Goal: Task Accomplishment & Management: Manage account settings

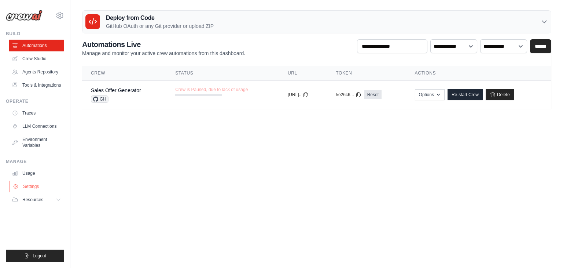
click at [37, 185] on link "Settings" at bounding box center [37, 186] width 55 height 12
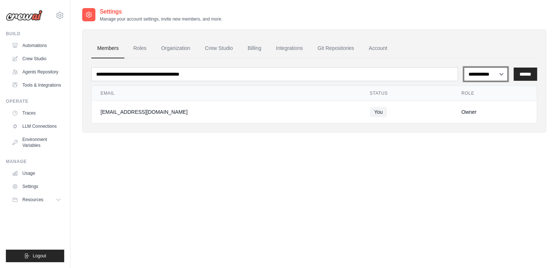
click at [485, 71] on select "**********" at bounding box center [485, 74] width 44 height 14
click at [479, 54] on ul "Members Roles Organization Crew Studio Billing Integrations Git Repositories Ac…" at bounding box center [313, 48] width 445 height 20
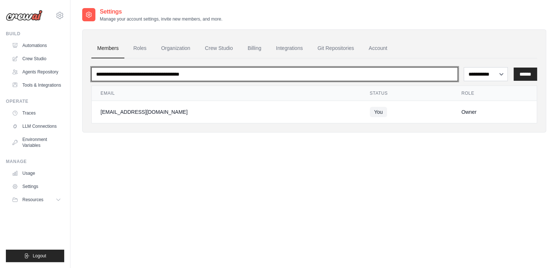
click at [229, 75] on input "email" at bounding box center [274, 74] width 366 height 14
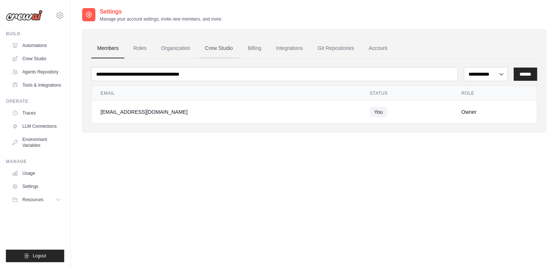
click at [201, 52] on link "Crew Studio" at bounding box center [219, 48] width 40 height 20
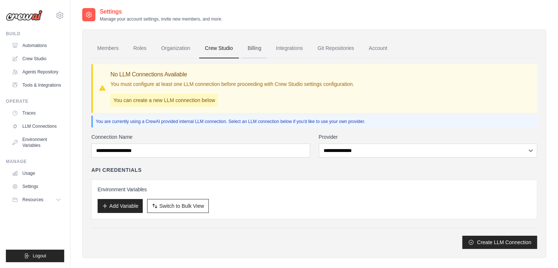
click at [250, 47] on link "Billing" at bounding box center [254, 48] width 25 height 20
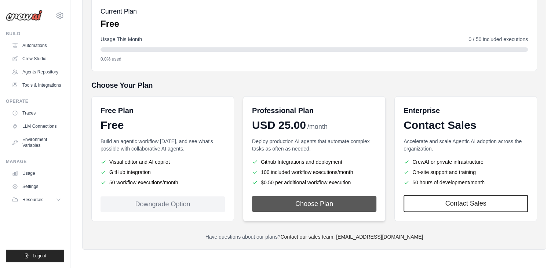
click at [328, 205] on button "Choose Plan" at bounding box center [314, 204] width 124 height 16
